Goal: Transaction & Acquisition: Download file/media

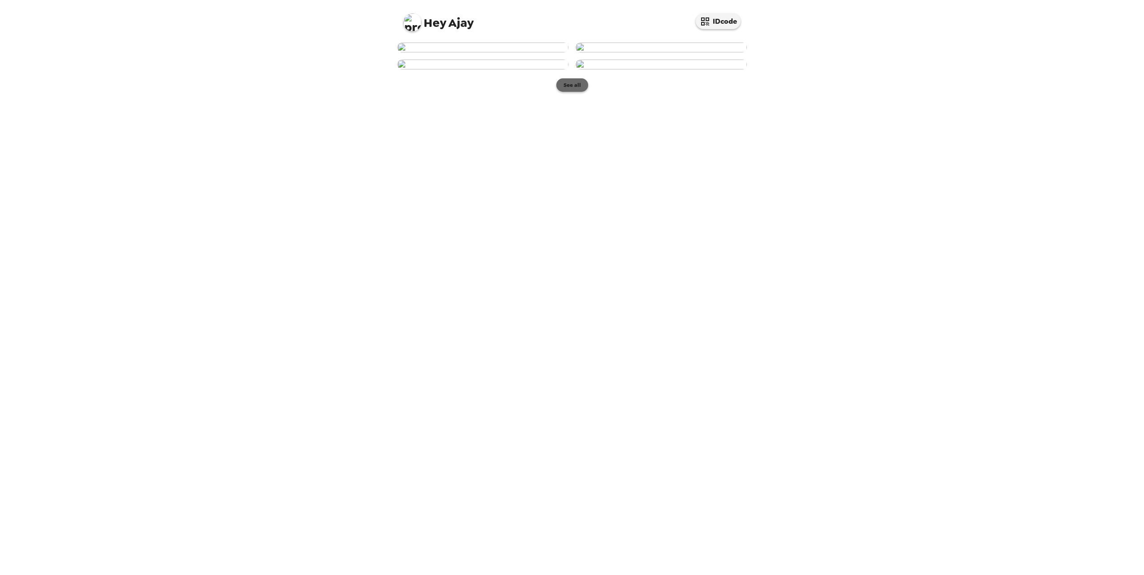
click at [569, 92] on button "See all" at bounding box center [572, 84] width 32 height 13
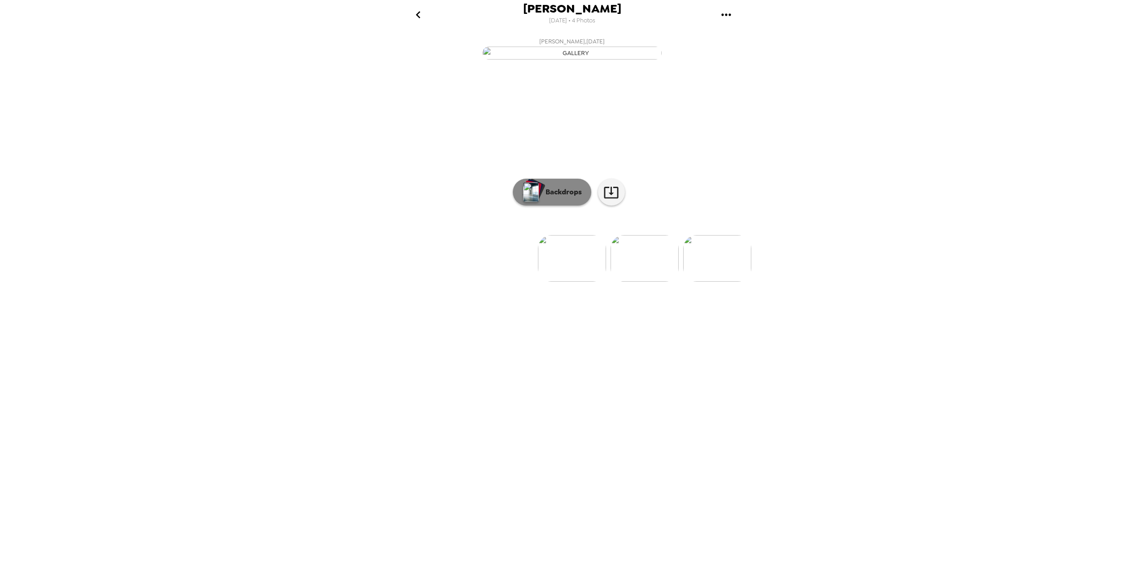
click at [556, 198] on p "Backdrops" at bounding box center [561, 192] width 41 height 11
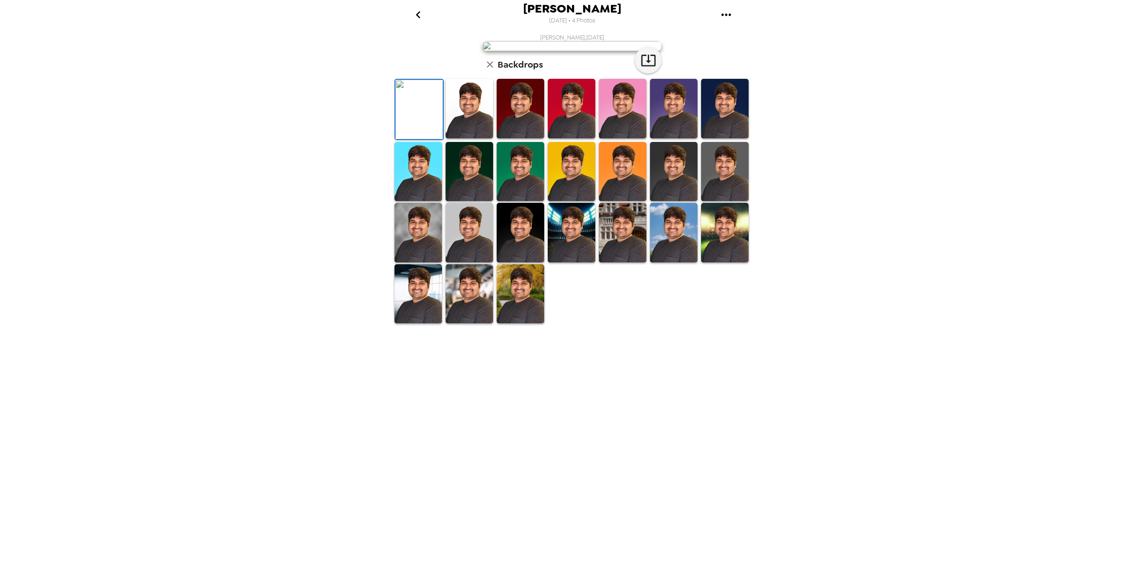
click at [422, 263] on img at bounding box center [418, 233] width 48 height 60
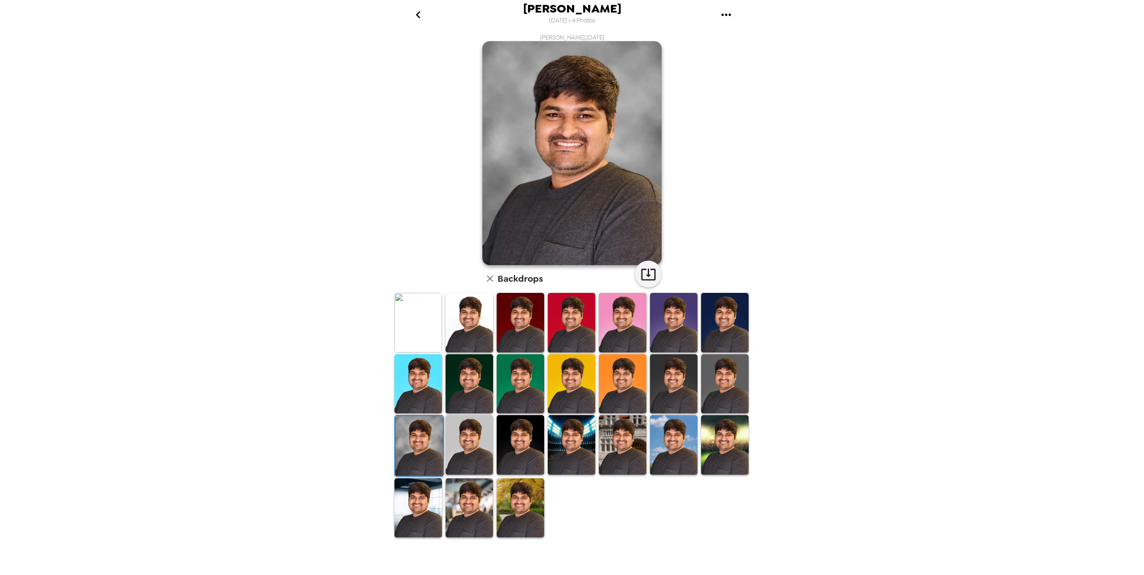
click at [475, 496] on img at bounding box center [469, 509] width 48 height 60
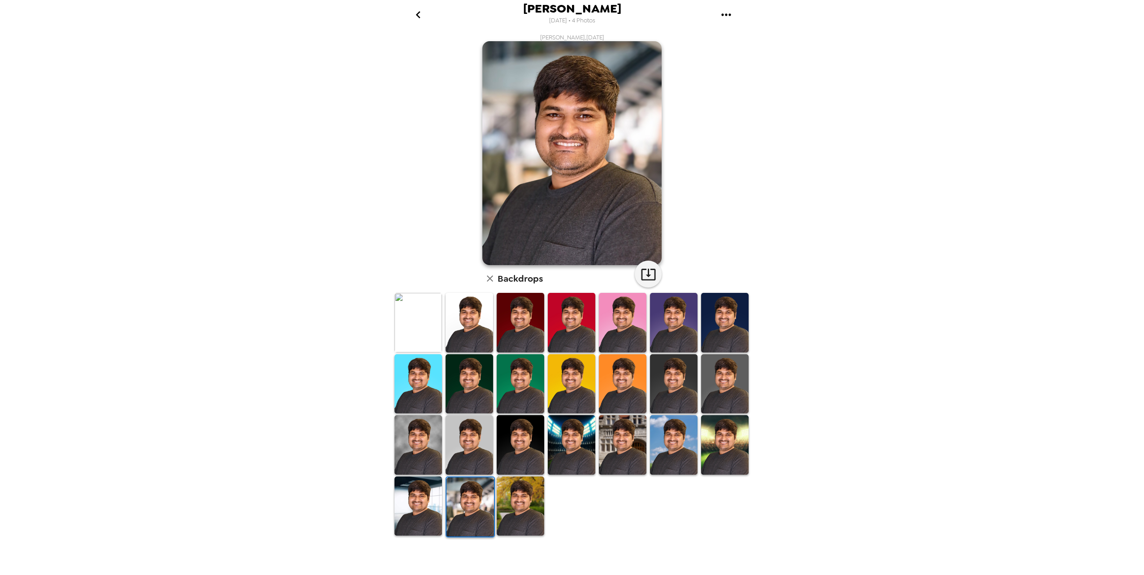
click at [412, 510] on img at bounding box center [418, 507] width 48 height 60
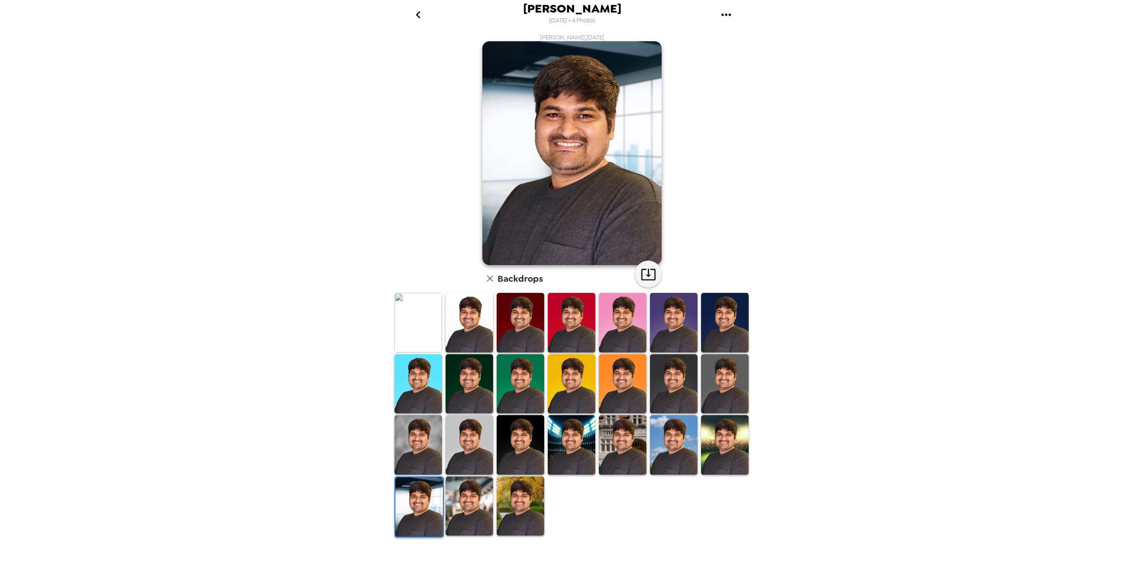
click at [422, 326] on img at bounding box center [418, 323] width 48 height 60
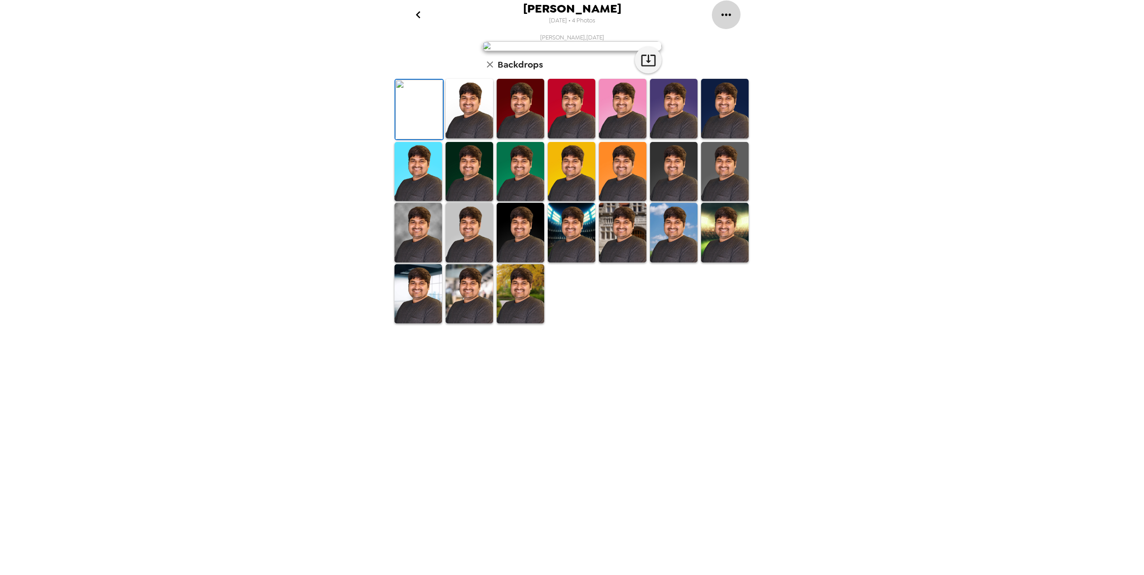
click at [724, 16] on icon "gallery menu" at bounding box center [726, 15] width 14 height 14
click at [742, 40] on span "Download all photos" at bounding box center [769, 40] width 68 height 11
